Goal: Transaction & Acquisition: Purchase product/service

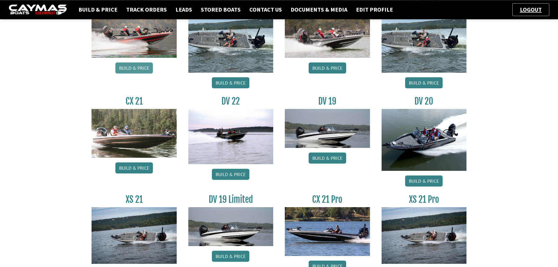
scroll to position [415, 0]
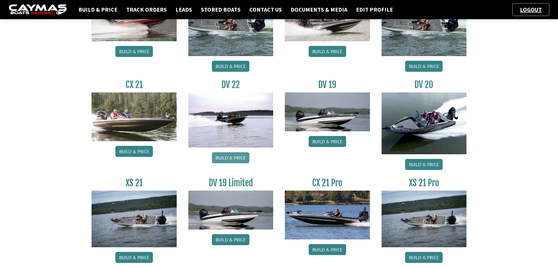
click at [229, 158] on link "Build & Price" at bounding box center [231, 157] width 38 height 11
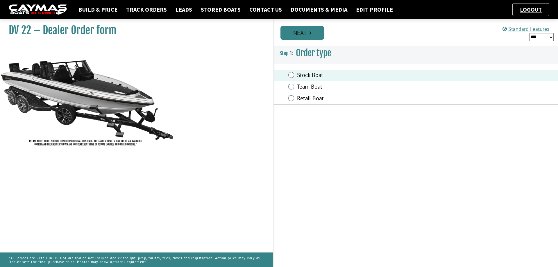
click at [312, 32] on icon "Pagination" at bounding box center [311, 33] width 2 height 6
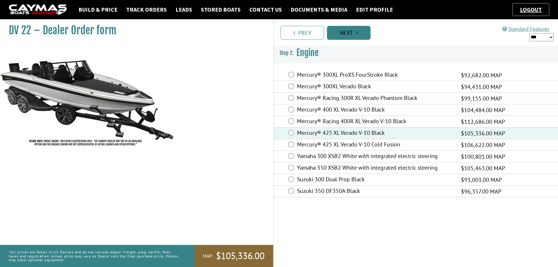
click at [354, 32] on link "Next" at bounding box center [349, 33] width 44 height 14
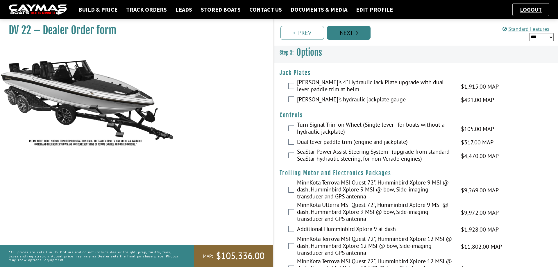
click at [343, 32] on link "Next" at bounding box center [349, 33] width 44 height 14
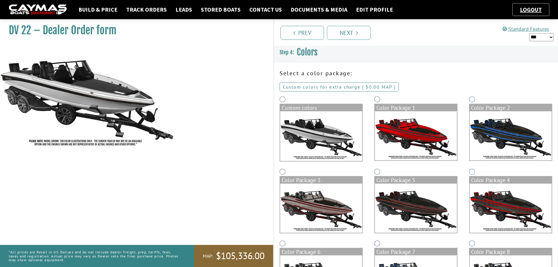
click at [305, 86] on link "Custom colors for extra charge ( $0.00 $0.00 MSRP $0.00 MAP $0.00 )" at bounding box center [339, 86] width 119 height 9
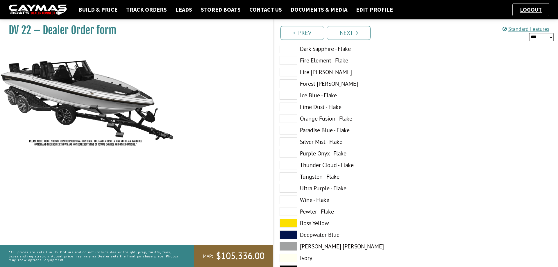
scroll to position [119, 0]
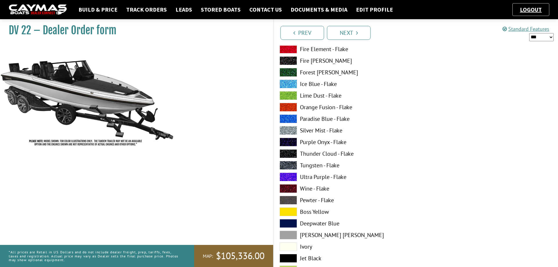
click at [290, 199] on span at bounding box center [288, 200] width 17 height 9
click at [307, 201] on label "Pewter - Flake" at bounding box center [345, 200] width 131 height 9
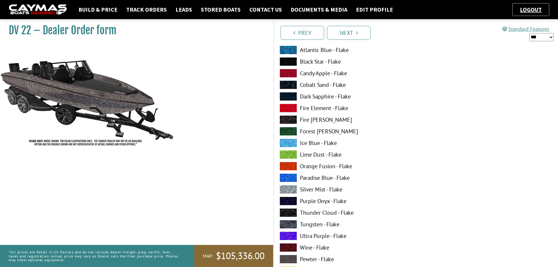
scroll to position [445, 0]
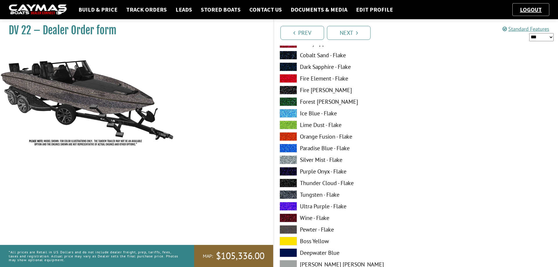
click at [290, 229] on span at bounding box center [288, 229] width 17 height 9
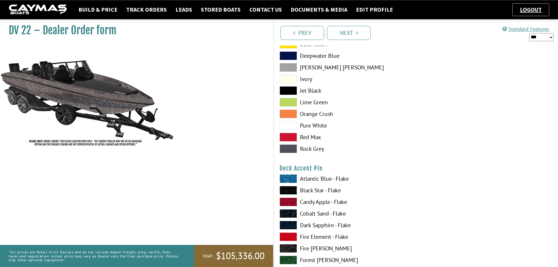
scroll to position [652, 0]
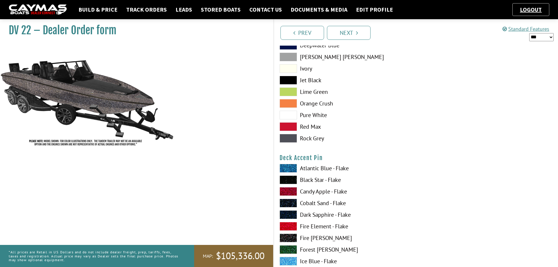
click at [292, 180] on span at bounding box center [288, 180] width 17 height 9
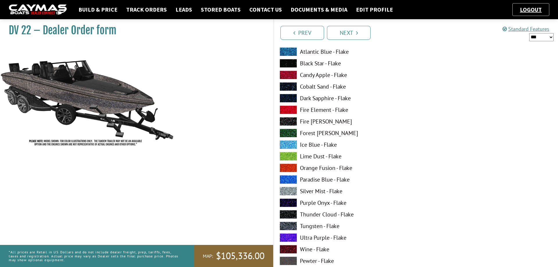
scroll to position [1038, 0]
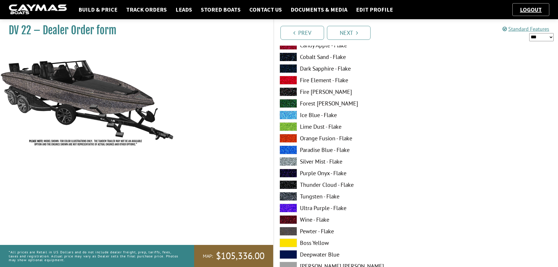
click at [290, 231] on span at bounding box center [288, 231] width 17 height 9
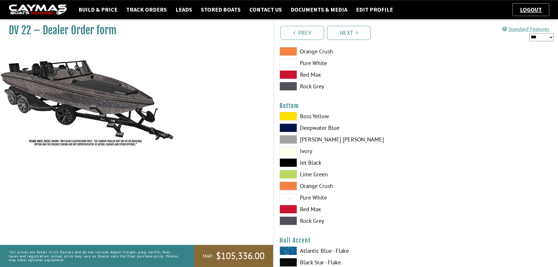
scroll to position [1305, 0]
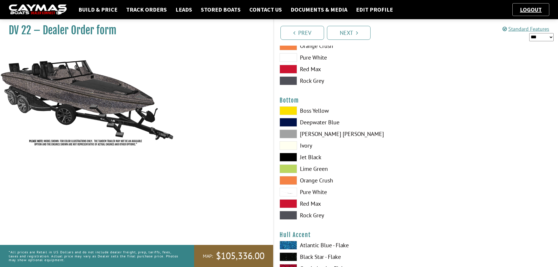
click at [291, 158] on span at bounding box center [288, 157] width 17 height 9
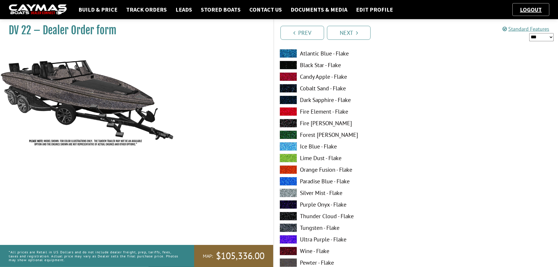
scroll to position [1512, 0]
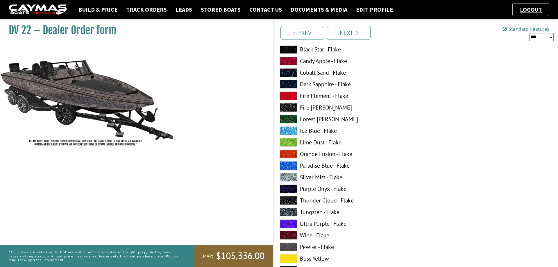
click at [290, 247] on span at bounding box center [288, 247] width 17 height 9
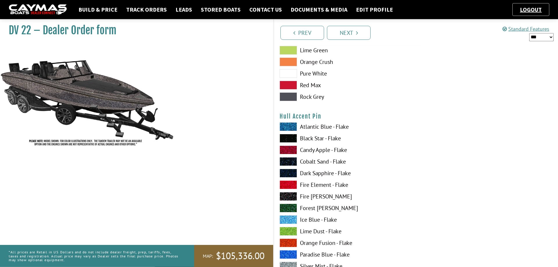
scroll to position [1779, 0]
click at [290, 138] on span at bounding box center [288, 138] width 17 height 9
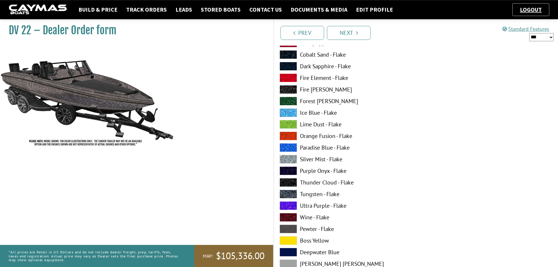
scroll to position [2135, 0]
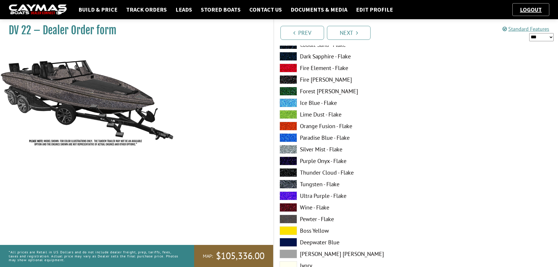
click at [291, 218] on span at bounding box center [288, 219] width 17 height 9
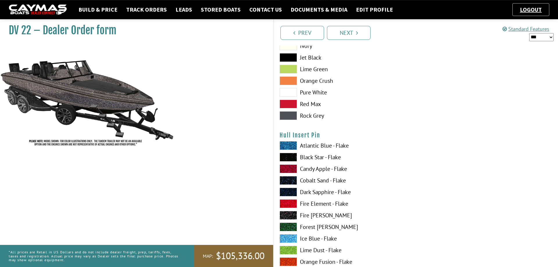
scroll to position [2372, 0]
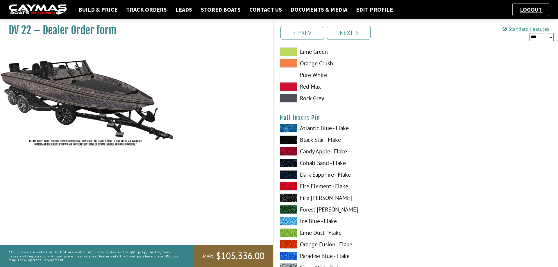
click at [288, 139] on span at bounding box center [288, 139] width 17 height 9
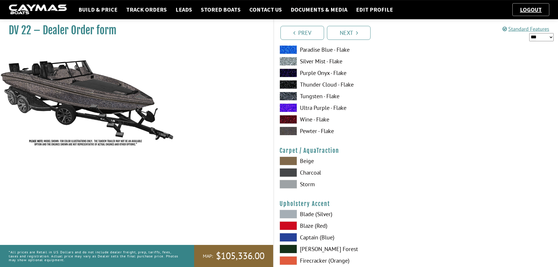
scroll to position [2580, 0]
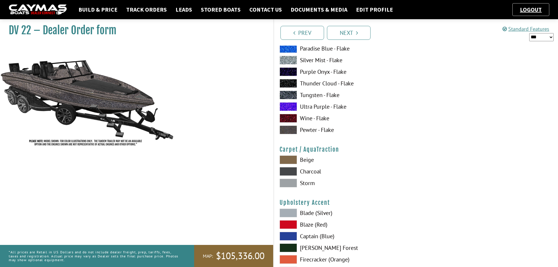
click at [288, 159] on span at bounding box center [288, 160] width 17 height 9
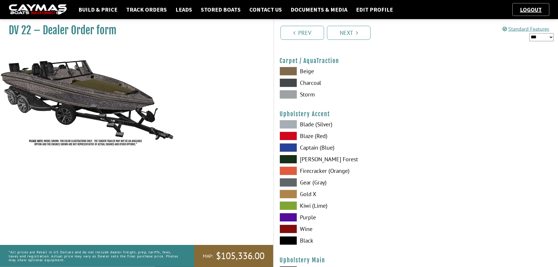
scroll to position [2669, 0]
click at [290, 193] on span at bounding box center [288, 194] width 17 height 9
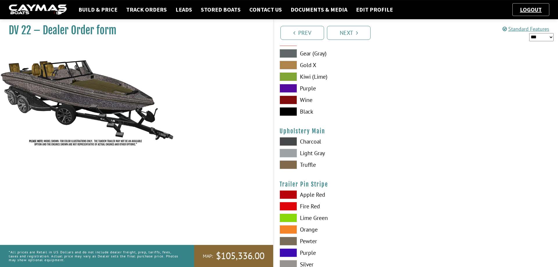
scroll to position [2787, 0]
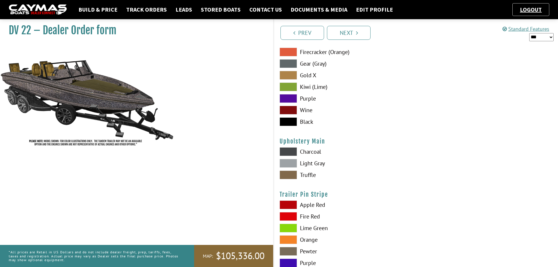
click at [292, 175] on span at bounding box center [288, 175] width 17 height 9
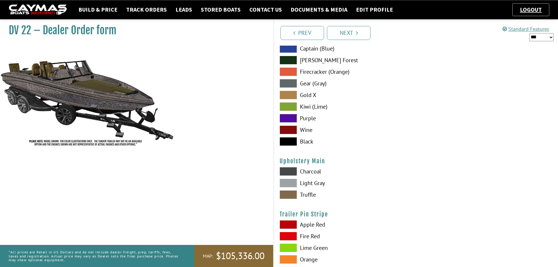
scroll to position [2728, 0]
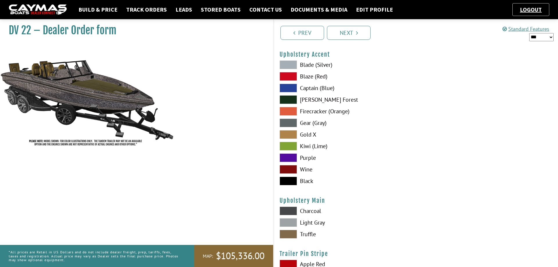
click at [290, 181] on span at bounding box center [288, 181] width 17 height 9
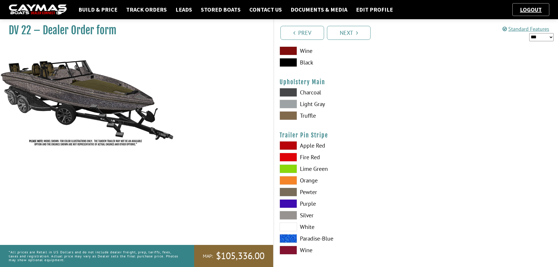
scroll to position [2851, 0]
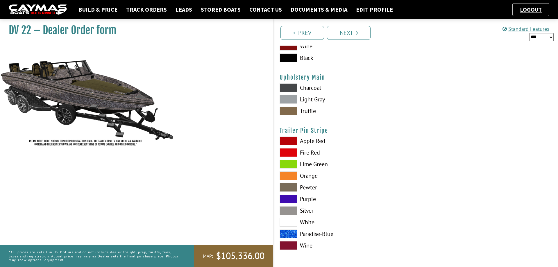
click at [287, 186] on span at bounding box center [288, 187] width 17 height 9
click at [356, 34] on link "Next" at bounding box center [349, 33] width 44 height 14
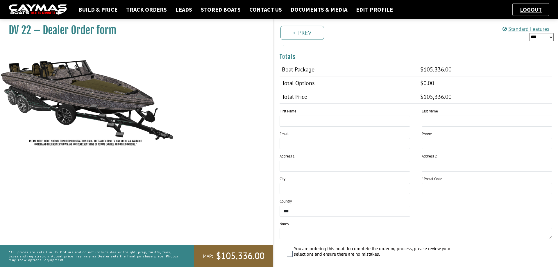
scroll to position [356, 0]
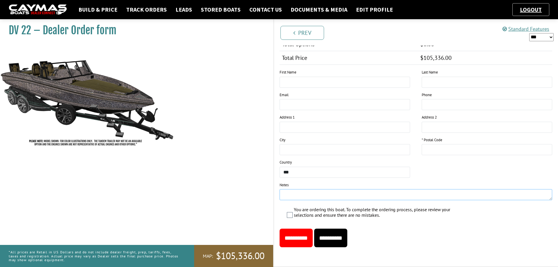
click at [291, 196] on textarea at bounding box center [416, 194] width 273 height 11
type textarea "**********"
click at [347, 238] on input "**********" at bounding box center [330, 238] width 33 height 19
type input "*****"
click at [345, 240] on input "**********" at bounding box center [330, 238] width 33 height 19
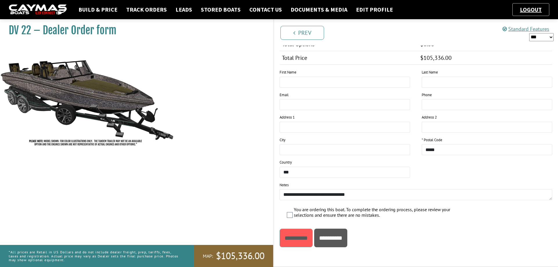
scroll to position [0, 0]
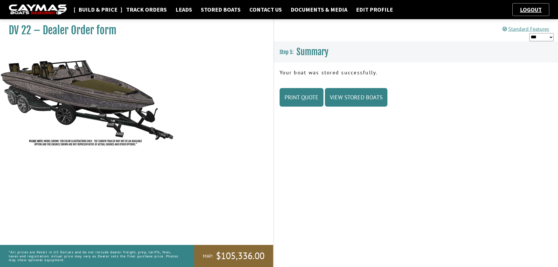
click at [94, 9] on link "Build & Price" at bounding box center [98, 10] width 45 height 8
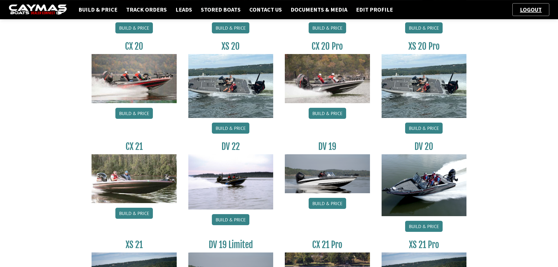
scroll to position [356, 0]
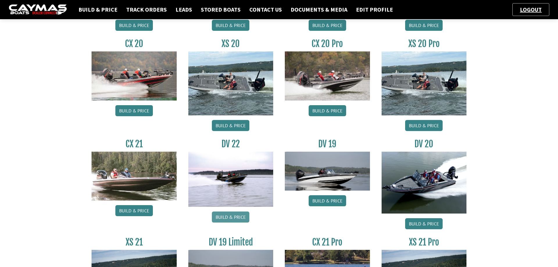
click at [229, 217] on link "Build & Price" at bounding box center [231, 217] width 38 height 11
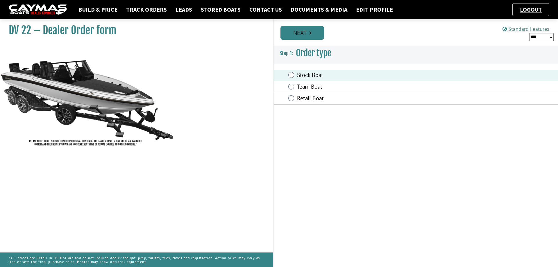
click at [314, 33] on link "Next" at bounding box center [303, 33] width 44 height 14
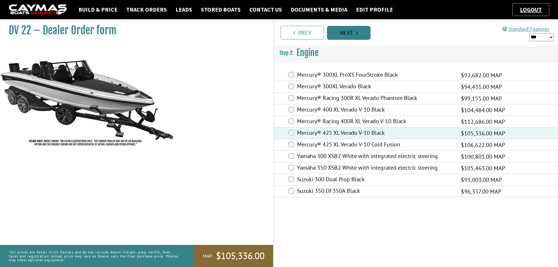
click at [351, 33] on link "Next" at bounding box center [349, 33] width 44 height 14
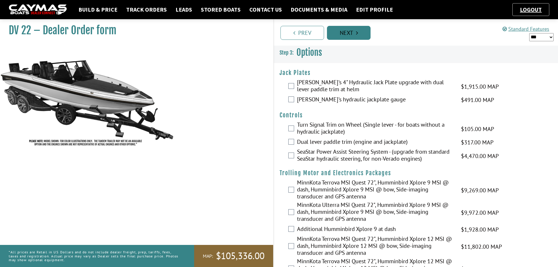
click at [351, 32] on link "Next" at bounding box center [349, 33] width 44 height 14
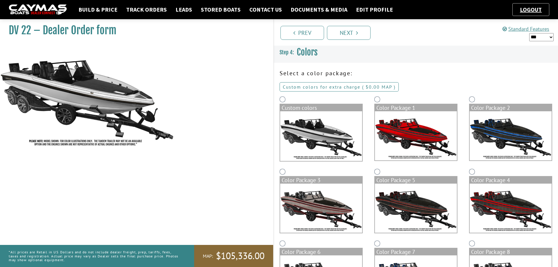
click at [326, 87] on link "Custom colors for extra charge ( $0.00 $0.00 MSRP $0.00 MAP $0.00 )" at bounding box center [339, 86] width 119 height 9
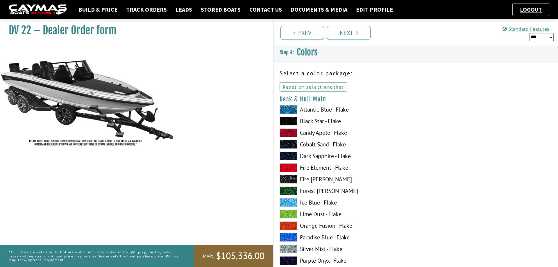
click at [292, 121] on span at bounding box center [288, 121] width 17 height 9
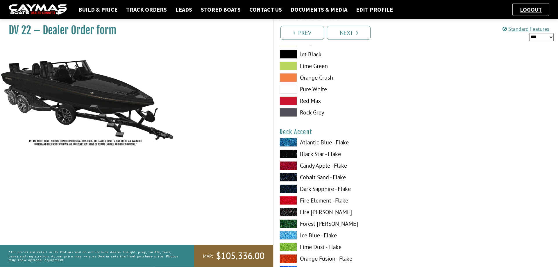
scroll to position [356, 0]
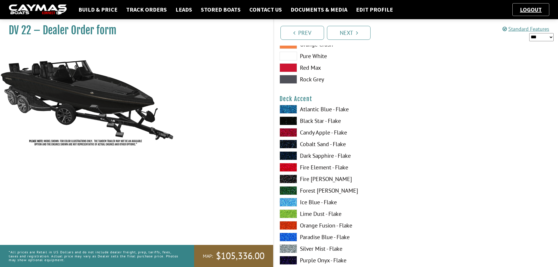
click at [290, 121] on span at bounding box center [288, 121] width 17 height 9
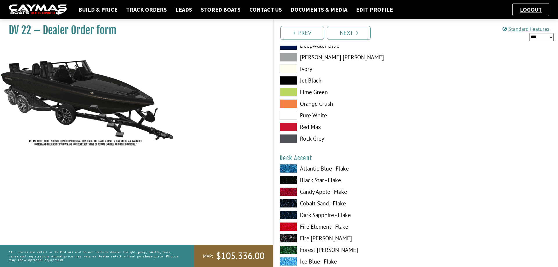
scroll to position [178, 0]
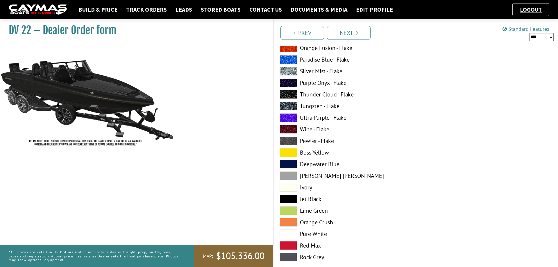
click at [458, 154] on div at bounding box center [487, 95] width 142 height 337
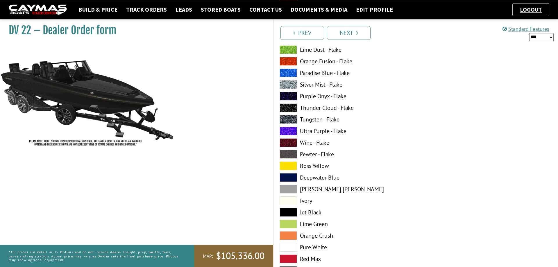
scroll to position [534, 0]
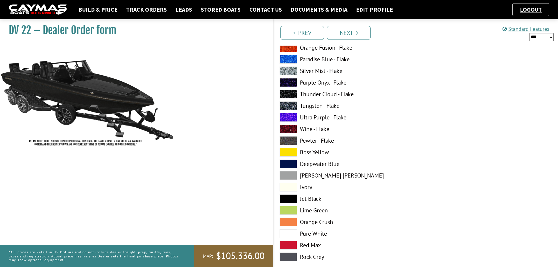
click at [291, 142] on span at bounding box center [288, 140] width 17 height 9
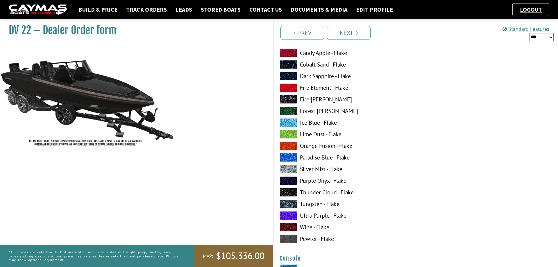
scroll to position [801, 0]
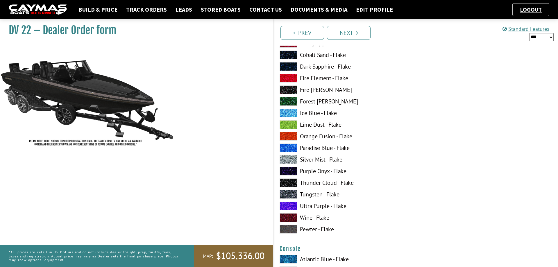
click at [289, 229] on span at bounding box center [288, 229] width 17 height 9
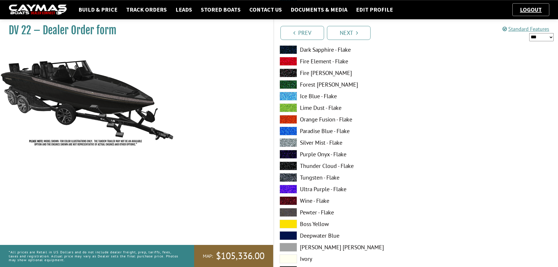
scroll to position [1068, 0]
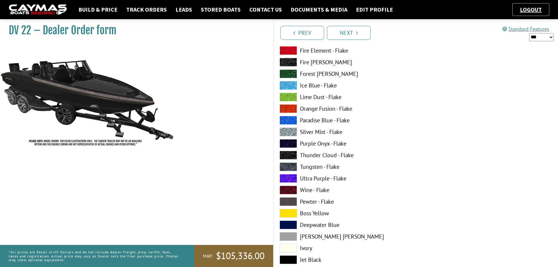
click at [288, 201] on span at bounding box center [288, 201] width 17 height 9
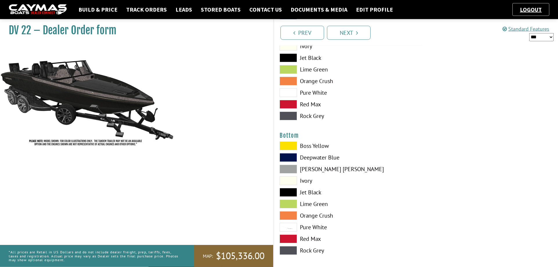
scroll to position [1275, 0]
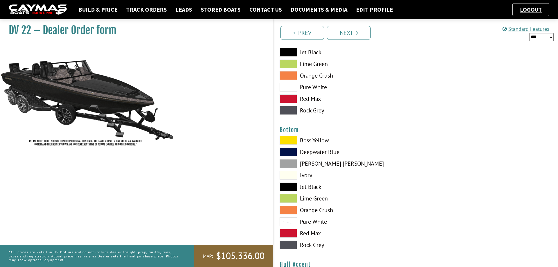
click at [284, 187] on span at bounding box center [288, 187] width 17 height 9
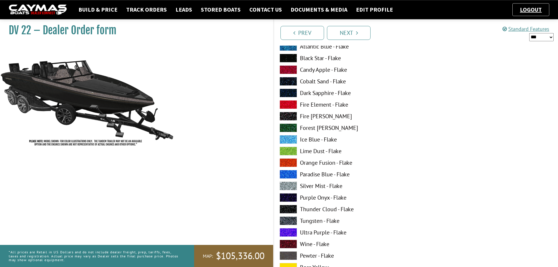
scroll to position [1512, 0]
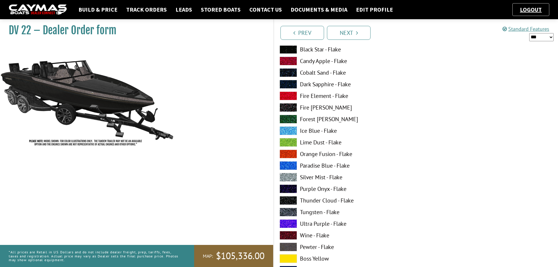
click at [290, 246] on span at bounding box center [288, 247] width 17 height 9
click at [291, 247] on span at bounding box center [288, 246] width 17 height 9
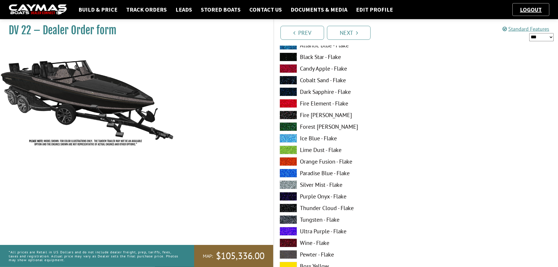
scroll to position [2105, 0]
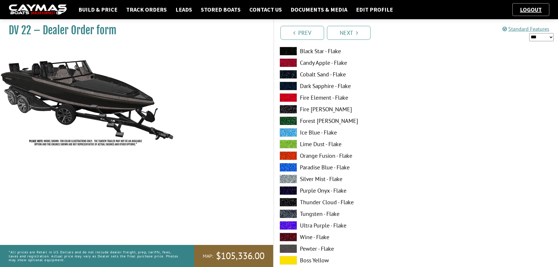
click at [290, 248] on span at bounding box center [288, 248] width 17 height 9
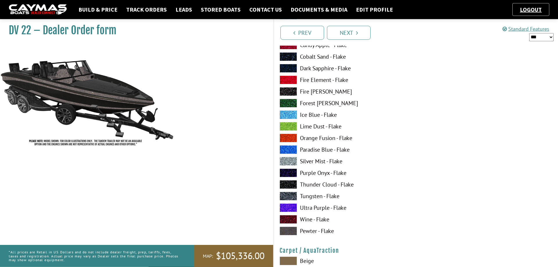
scroll to position [2491, 0]
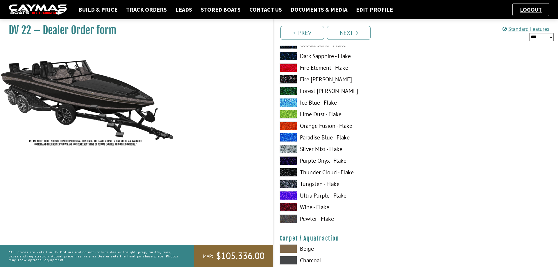
click at [286, 219] on span at bounding box center [288, 219] width 17 height 9
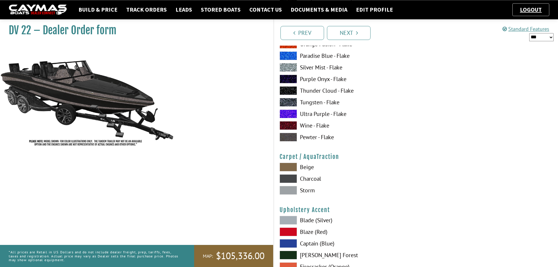
scroll to position [2580, 0]
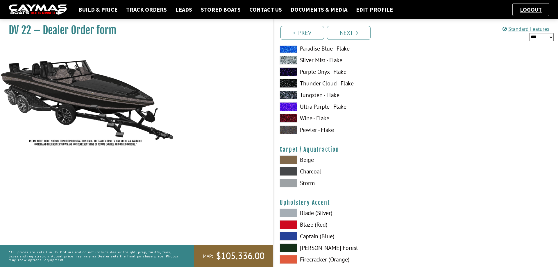
click at [292, 158] on span at bounding box center [288, 160] width 17 height 9
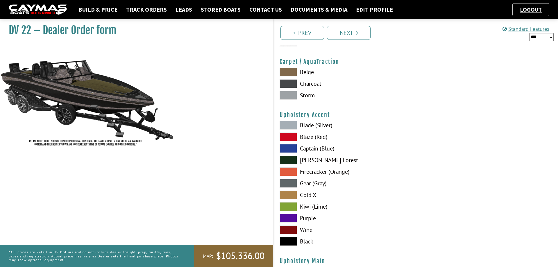
scroll to position [2669, 0]
click at [292, 240] on span at bounding box center [288, 240] width 17 height 9
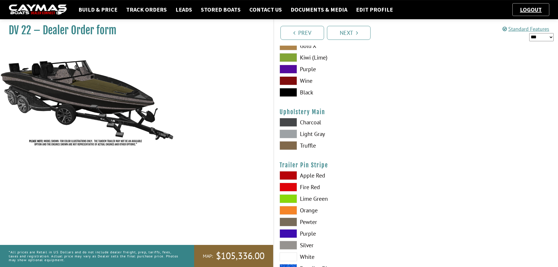
scroll to position [2817, 0]
click at [292, 146] on span at bounding box center [288, 145] width 17 height 9
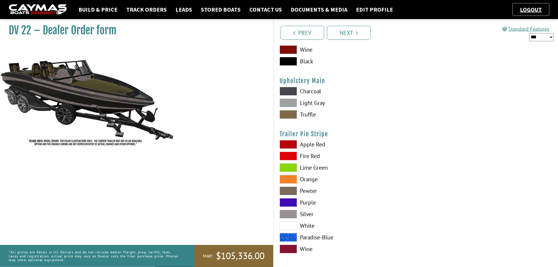
scroll to position [2851, 0]
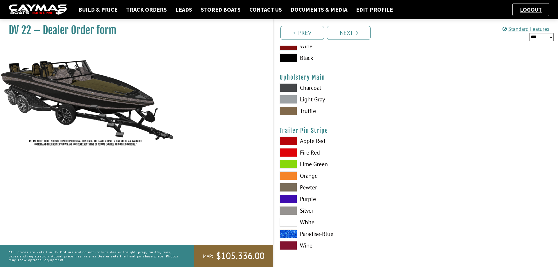
click at [288, 188] on span at bounding box center [288, 187] width 17 height 9
click at [357, 33] on icon "Pagination" at bounding box center [357, 33] width 2 height 6
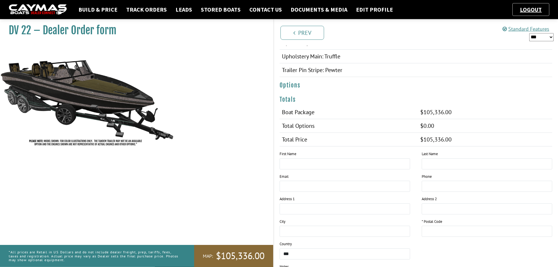
scroll to position [356, 0]
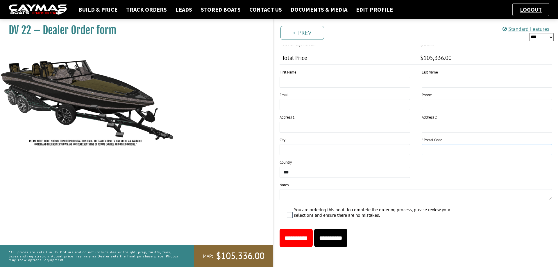
click at [435, 150] on input "text" at bounding box center [487, 149] width 131 height 11
type input "*****"
click at [337, 239] on input "**********" at bounding box center [330, 238] width 33 height 19
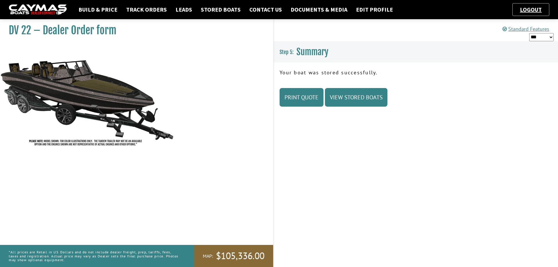
scroll to position [0, 0]
click at [534, 9] on link "Logout" at bounding box center [531, 9] width 28 height 7
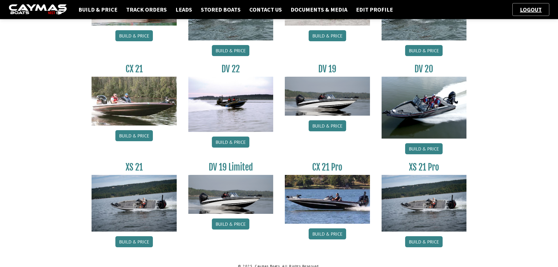
scroll to position [437, 0]
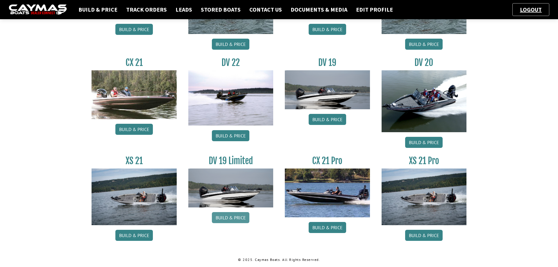
click at [229, 217] on link "Build & Price" at bounding box center [231, 217] width 38 height 11
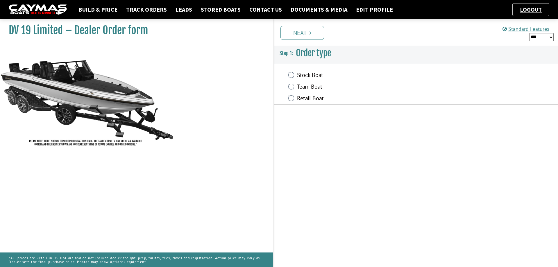
drag, startPoint x: 0, startPoint y: 0, endPoint x: 217, endPoint y: 265, distance: 342.1
click at [160, 154] on div "DV 19 Limited – Dealer Order form" at bounding box center [133, 150] width 279 height 267
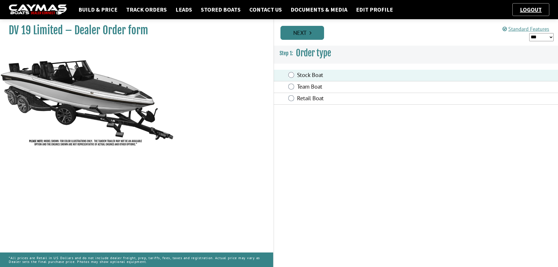
click at [311, 32] on icon "Pagination" at bounding box center [311, 33] width 2 height 6
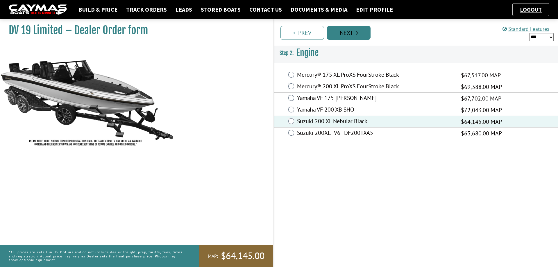
click at [348, 32] on link "Next" at bounding box center [349, 33] width 44 height 14
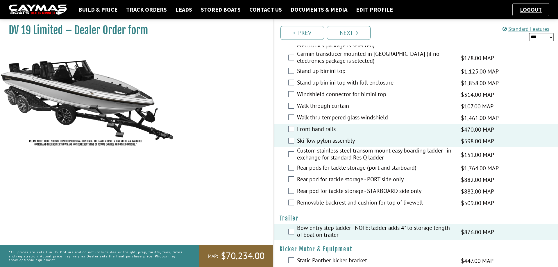
scroll to position [276, 0]
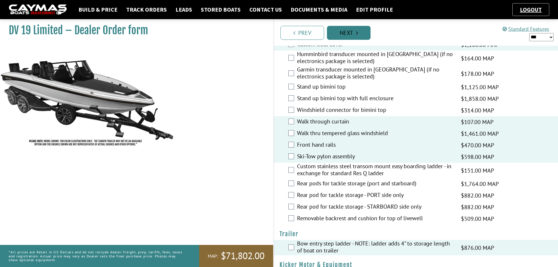
click at [348, 31] on link "Next" at bounding box center [349, 33] width 44 height 14
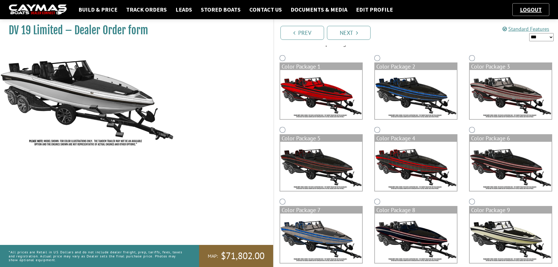
scroll to position [59, 0]
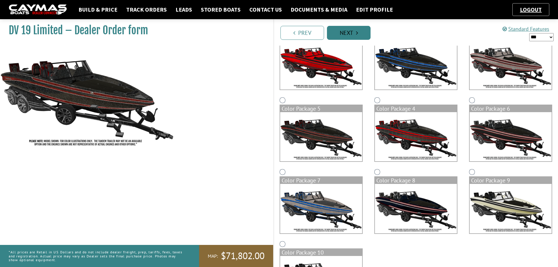
click at [354, 30] on link "Next" at bounding box center [349, 33] width 44 height 14
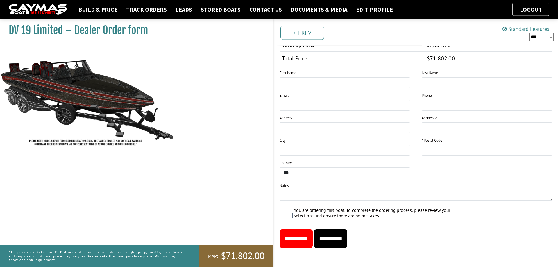
scroll to position [488, 0]
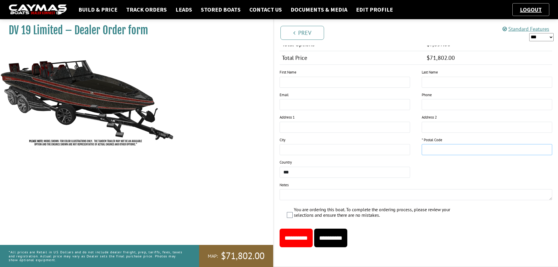
click at [441, 151] on input "text" at bounding box center [487, 149] width 131 height 11
type input "*****"
drag, startPoint x: 290, startPoint y: 195, endPoint x: 289, endPoint y: 190, distance: 5.0
click at [289, 190] on textarea at bounding box center [416, 194] width 273 height 11
type textarea "**********"
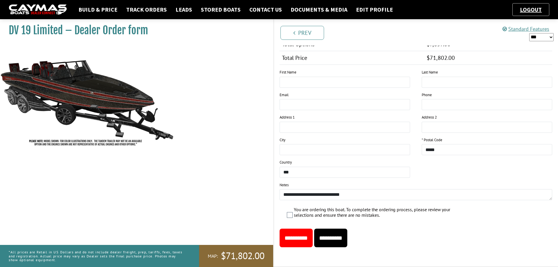
click at [347, 239] on input "**********" at bounding box center [330, 238] width 33 height 19
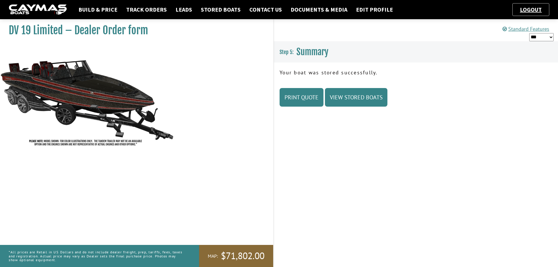
scroll to position [0, 0]
click at [225, 9] on link "Stored Boats" at bounding box center [221, 10] width 46 height 8
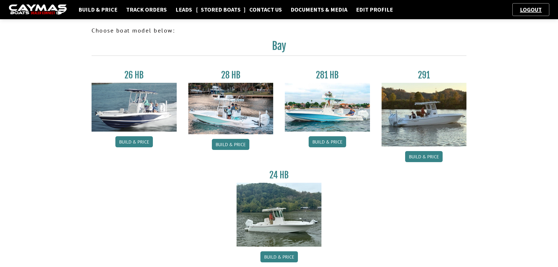
click at [220, 9] on link "Stored Boats" at bounding box center [221, 10] width 46 height 8
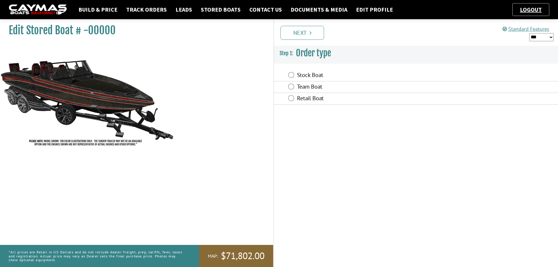
click at [529, 33] on select "*** ****** ******" at bounding box center [541, 37] width 24 height 8
select select "*"
click option "******" at bounding box center [0, 0] width 0 height 0
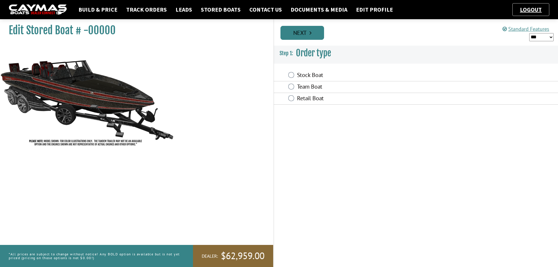
click at [307, 32] on link "Next" at bounding box center [303, 33] width 44 height 14
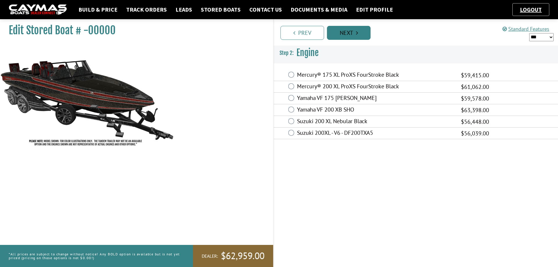
click at [338, 31] on link "Next" at bounding box center [349, 33] width 44 height 14
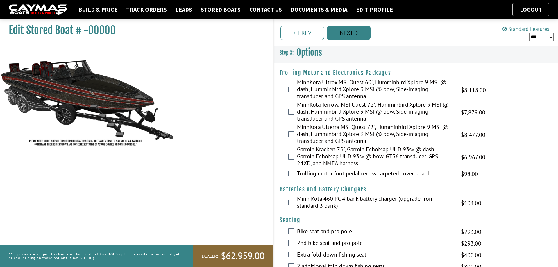
click at [342, 32] on link "Next" at bounding box center [349, 33] width 44 height 14
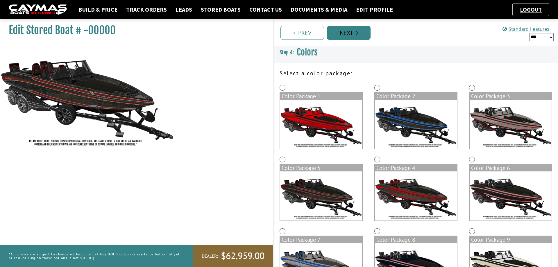
click at [342, 31] on link "Next" at bounding box center [349, 33] width 44 height 14
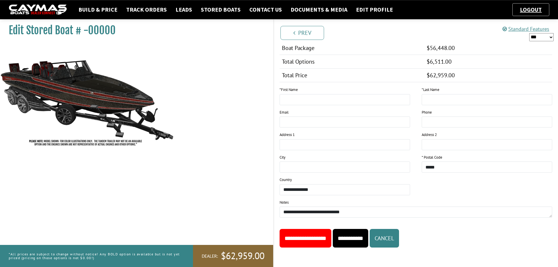
scroll to position [431, 0]
click at [368, 240] on input "**********" at bounding box center [350, 238] width 35 height 19
